Goal: Task Accomplishment & Management: Complete application form

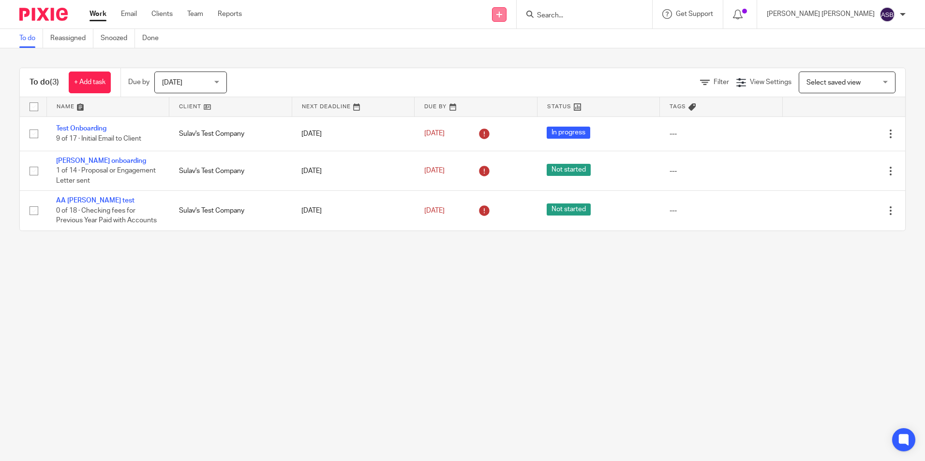
click at [506, 17] on link at bounding box center [499, 14] width 15 height 15
click at [524, 58] on link "Create task" at bounding box center [524, 59] width 59 height 14
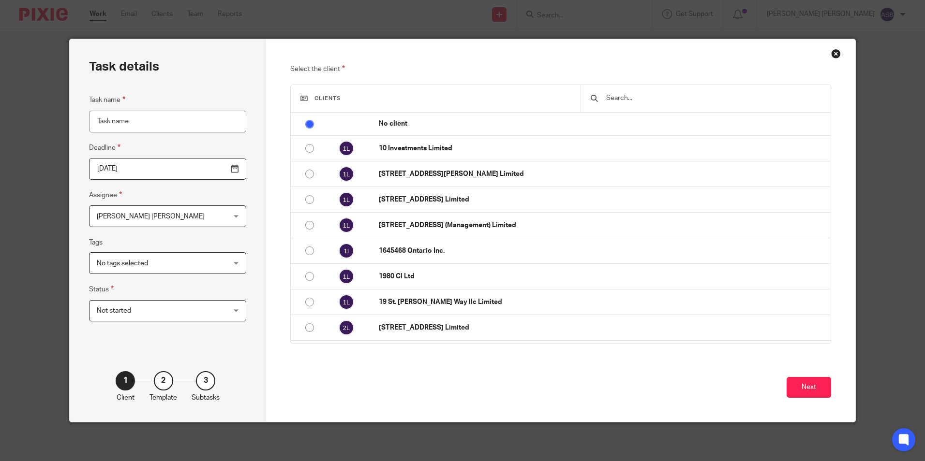
click at [109, 124] on input "Task name" at bounding box center [167, 122] width 157 height 22
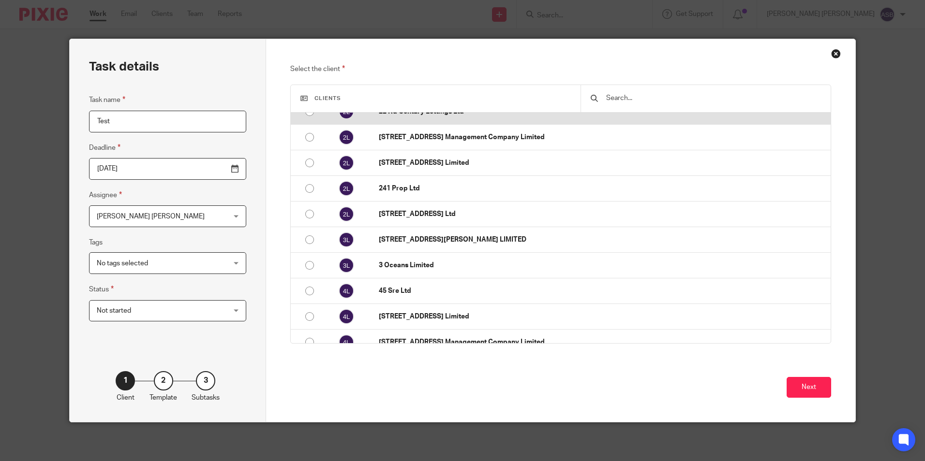
scroll to position [339, 0]
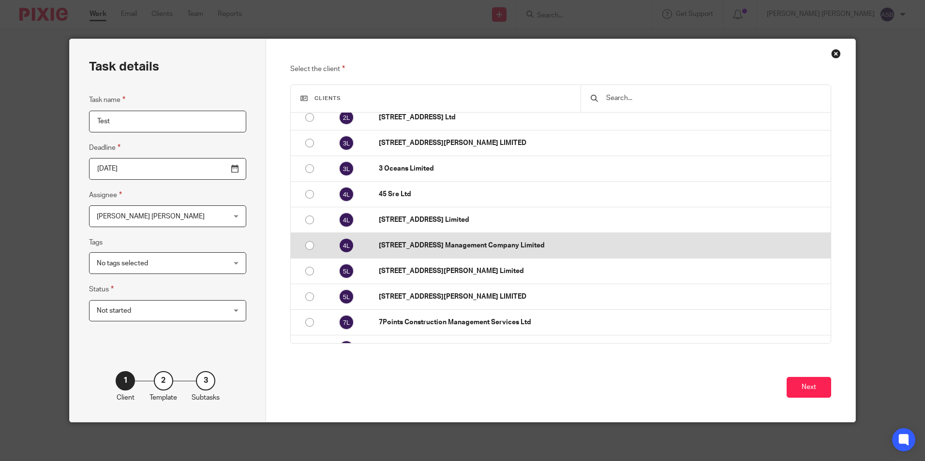
type input "Test"
click at [431, 245] on p "46 Reighton Road Management Company Limited" at bounding box center [602, 246] width 447 height 10
radio input "false"
radio input "true"
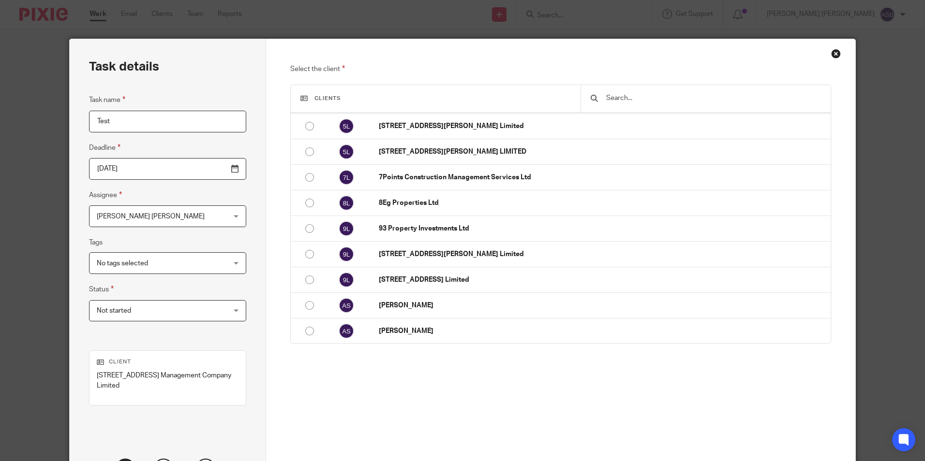
scroll to position [88, 0]
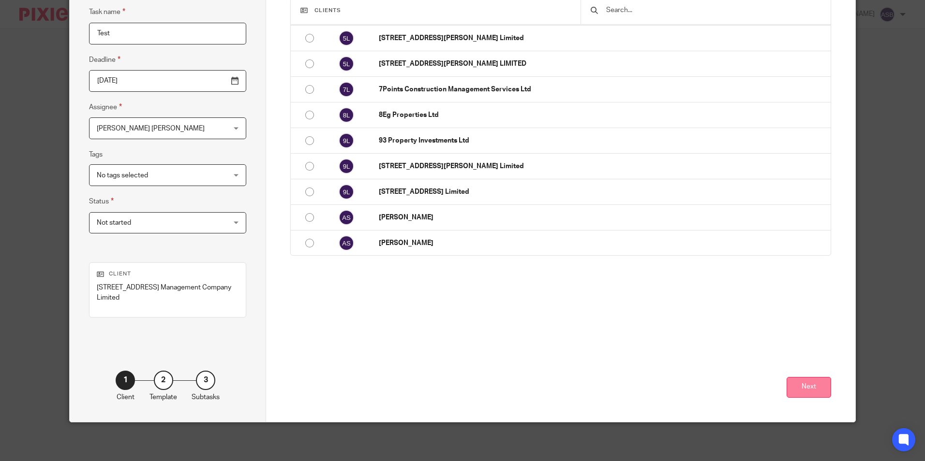
click at [799, 392] on button "Next" at bounding box center [808, 387] width 44 height 21
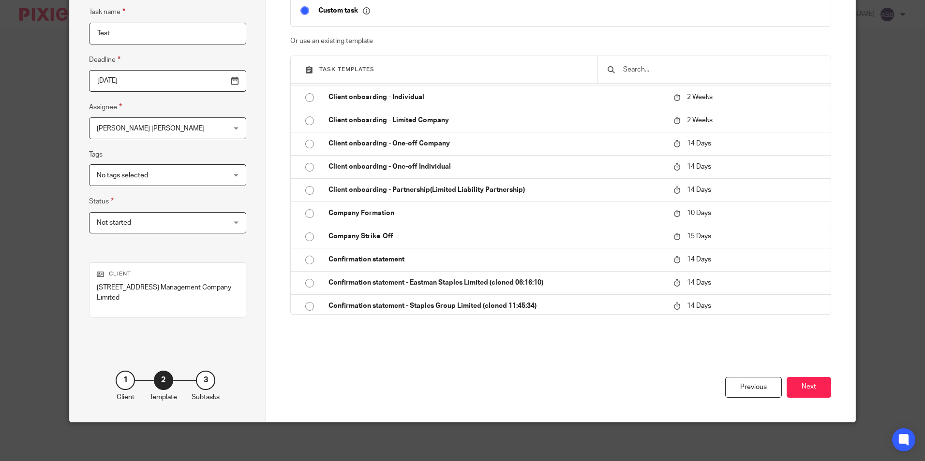
drag, startPoint x: 745, startPoint y: 392, endPoint x: 633, endPoint y: 369, distance: 113.9
click at [745, 392] on div "Previous" at bounding box center [753, 387] width 57 height 21
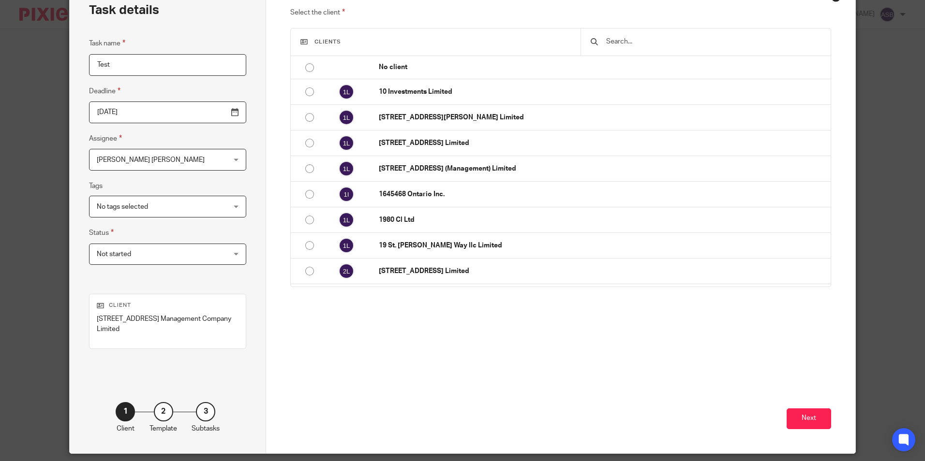
scroll to position [40, 0]
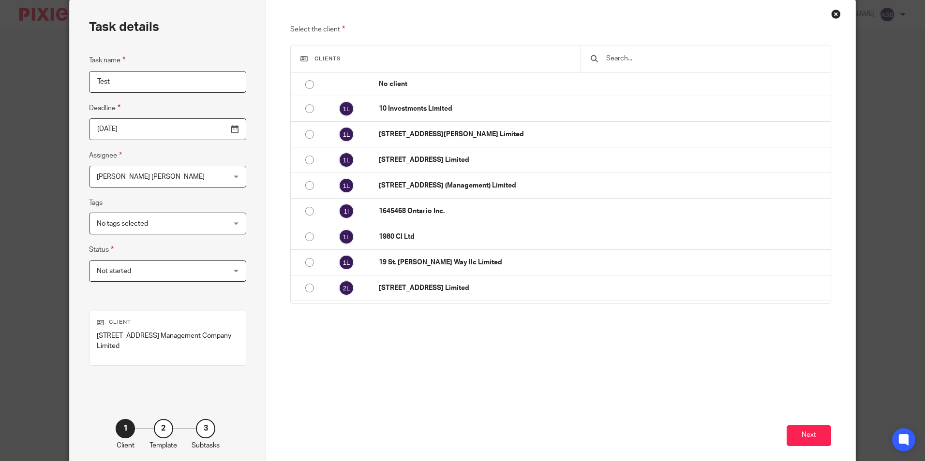
click at [530, 27] on p "Select the client" at bounding box center [560, 30] width 540 height 12
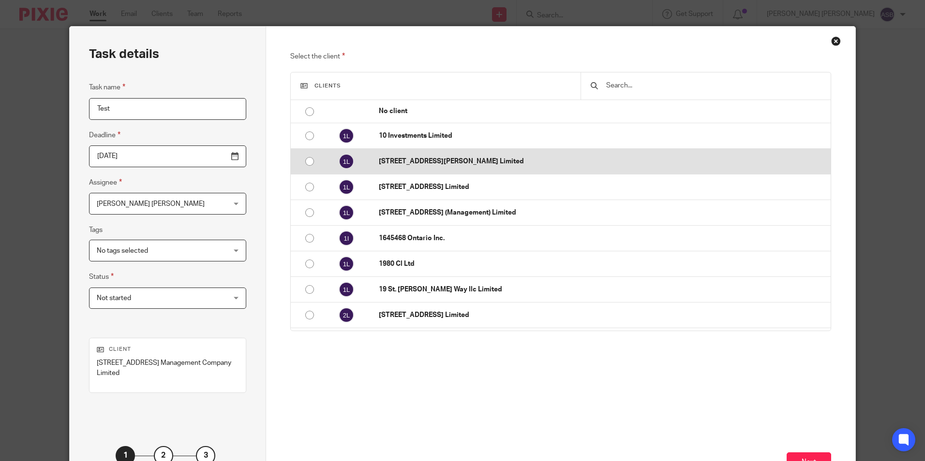
scroll to position [0, 0]
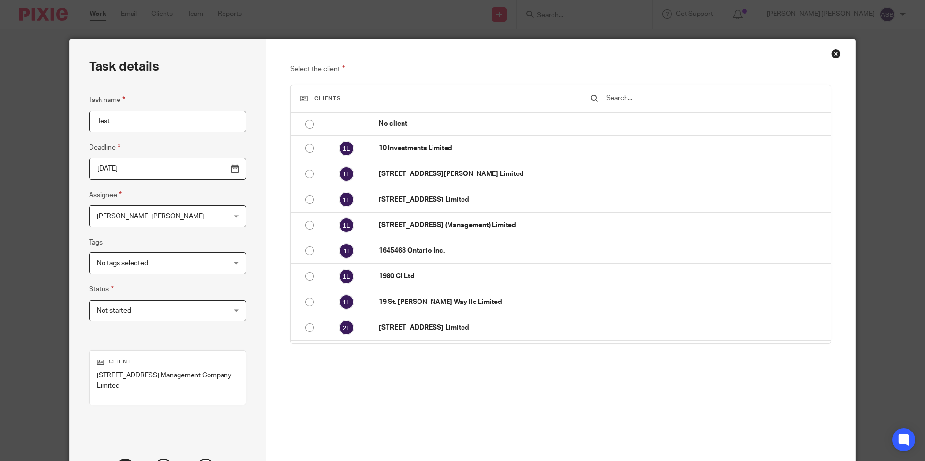
click at [831, 56] on div "Close this dialog window" at bounding box center [836, 54] width 10 height 10
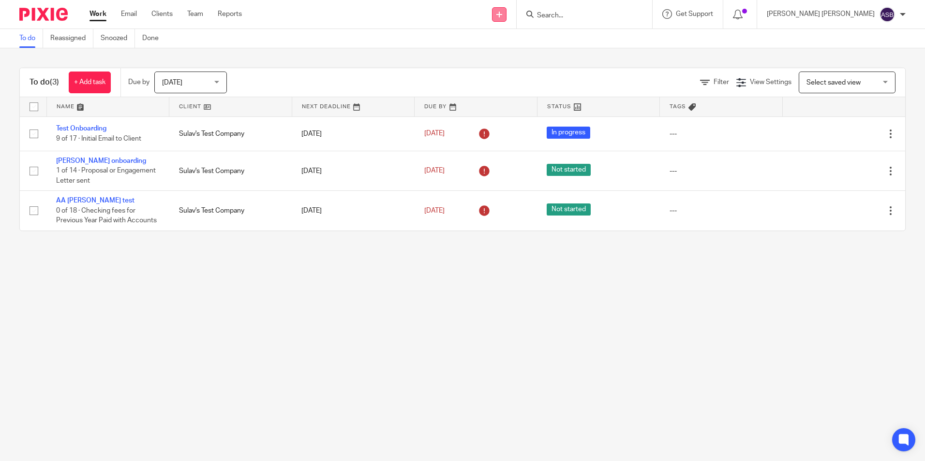
click at [506, 18] on link at bounding box center [499, 14] width 15 height 15
click at [523, 62] on link "Create task" at bounding box center [524, 59] width 59 height 14
